Goal: Task Accomplishment & Management: Use online tool/utility

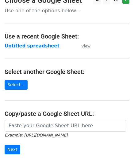
scroll to position [61, 0]
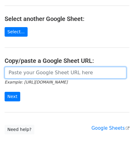
click at [33, 72] on input "url" at bounding box center [66, 73] width 122 height 12
paste input "https://docs.google.com/spreadsheets/d/121NhySRE3oW4RFa1qXzNS0SQpqF4YpEBcBpzuKG…"
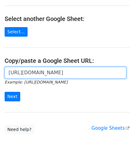
scroll to position [0, 138]
type input "https://docs.google.com/spreadsheets/d/121NhySRE3oW4RFa1qXzNS0SQpqF4YpEBcBpzuKG…"
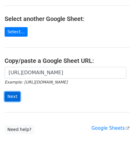
click at [12, 94] on input "Next" at bounding box center [13, 97] width 16 height 10
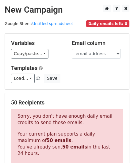
scroll to position [208, 0]
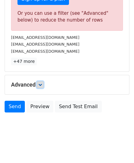
click at [42, 84] on icon at bounding box center [40, 85] width 4 height 4
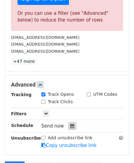
click at [71, 126] on icon at bounding box center [72, 126] width 4 height 4
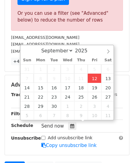
type input "[DATE] 12:00"
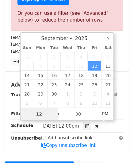
paste input "0"
type input "10"
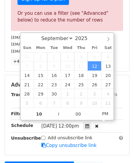
type input "[DATE] 22:00"
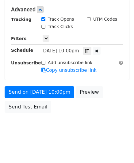
scroll to position [282, 0]
